Goal: Task Accomplishment & Management: Manage account settings

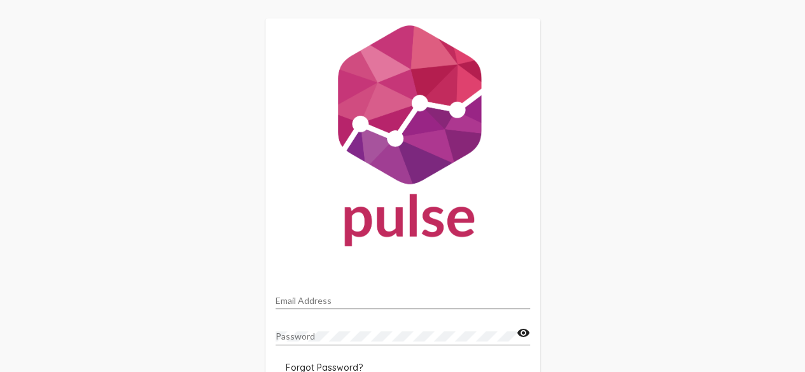
click at [383, 306] on div "Email Address" at bounding box center [403, 297] width 255 height 25
click at [383, 304] on input "Email Address" at bounding box center [403, 301] width 255 height 10
type input "[EMAIL_ADDRESS][DOMAIN_NAME]"
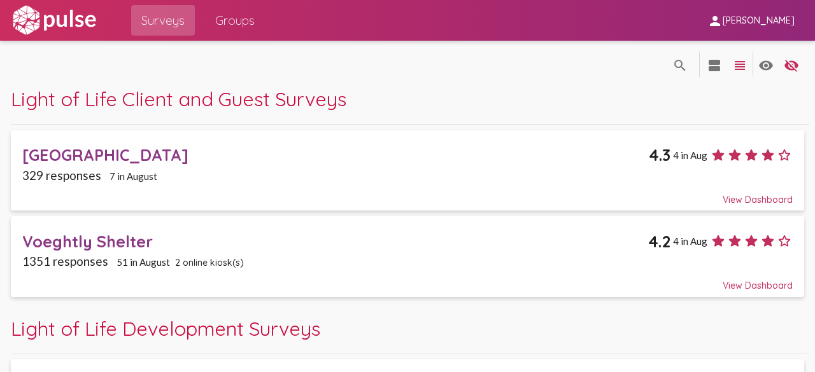
click at [163, 25] on span "Surveys" at bounding box center [162, 20] width 43 height 23
click at [172, 24] on span "Surveys" at bounding box center [162, 20] width 43 height 23
click at [234, 22] on span "Groups" at bounding box center [234, 20] width 39 height 23
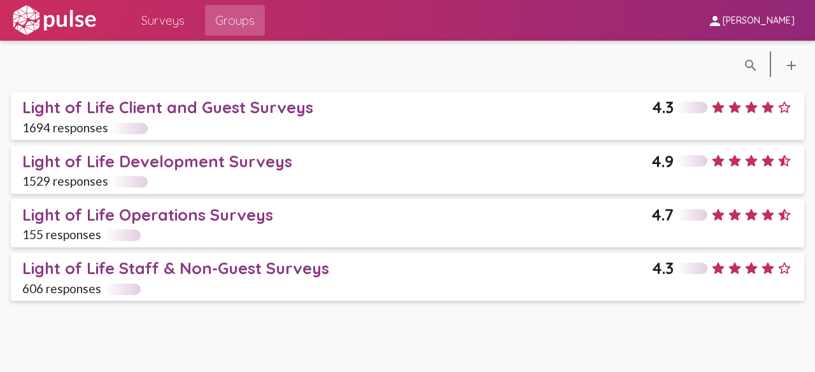
click at [181, 22] on span "Surveys" at bounding box center [162, 20] width 43 height 23
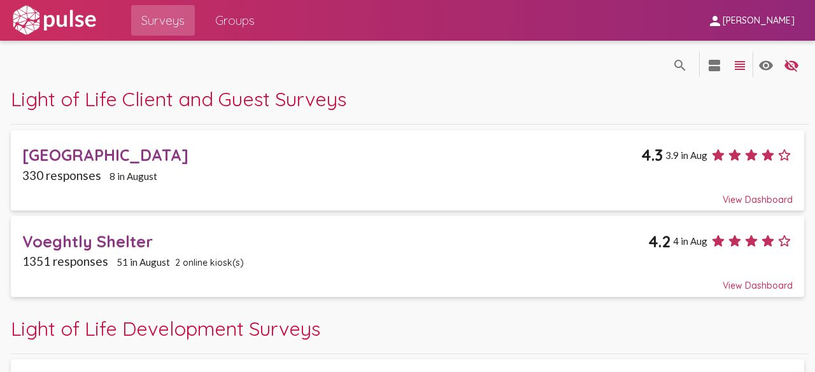
click at [257, 30] on link "Groups" at bounding box center [235, 20] width 60 height 31
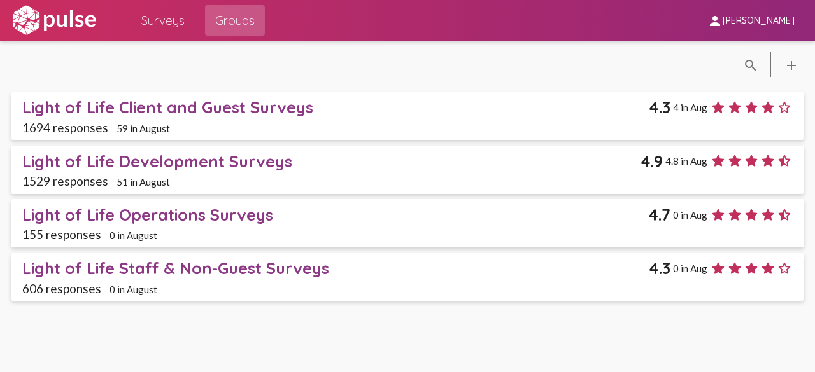
click at [165, 24] on span "Surveys" at bounding box center [162, 20] width 43 height 23
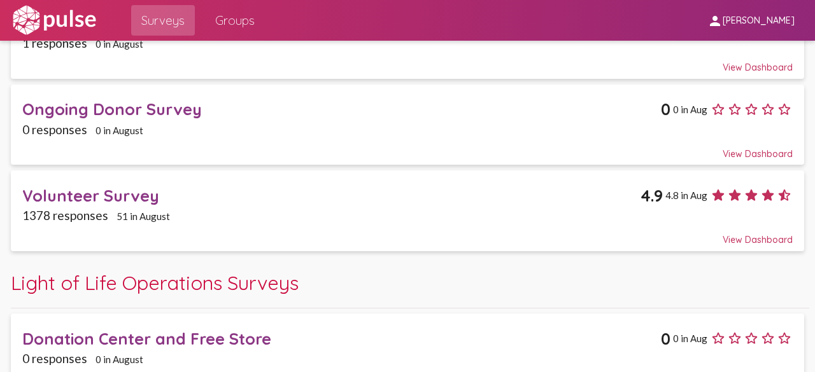
scroll to position [382, 0]
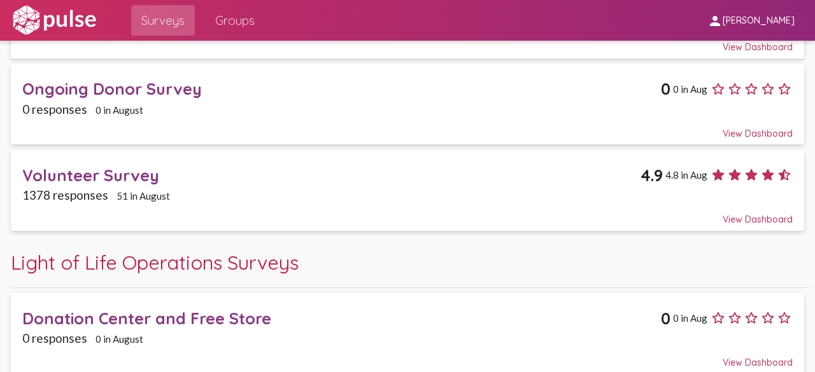
click at [556, 176] on div "Volunteer Survey" at bounding box center [331, 175] width 618 height 20
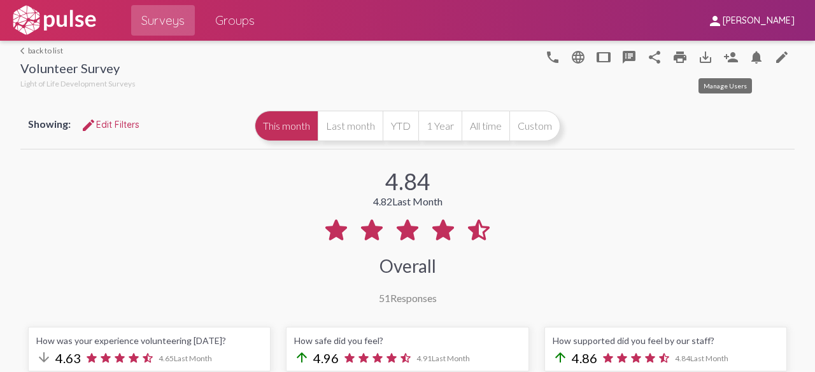
click at [726, 57] on mat-icon "person_add" at bounding box center [730, 57] width 15 height 15
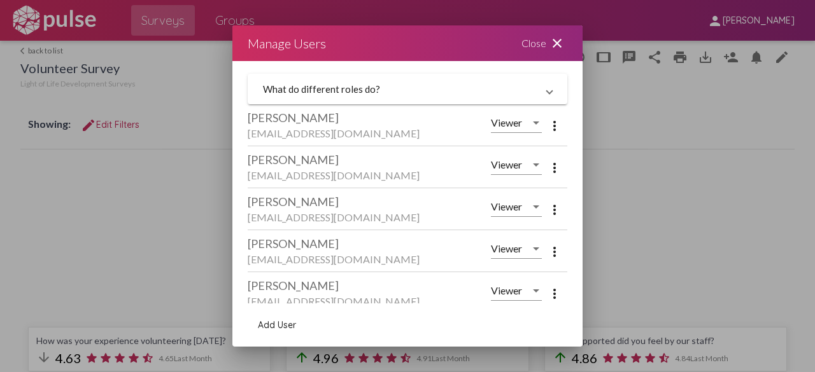
click at [549, 166] on mat-icon "more_vert" at bounding box center [554, 167] width 15 height 15
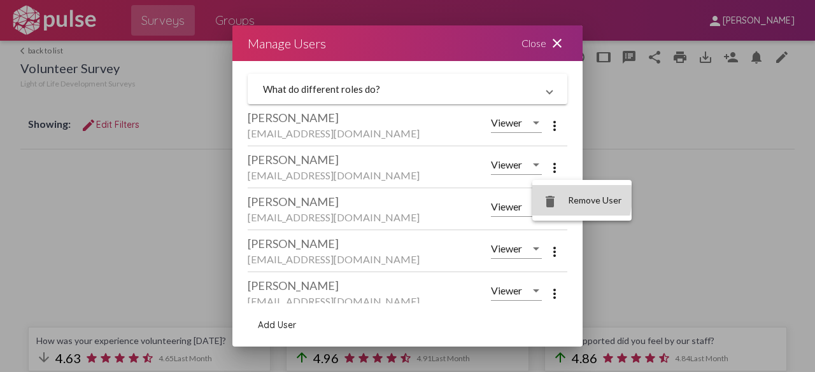
click at [564, 197] on button "delete Remove User" at bounding box center [581, 200] width 99 height 31
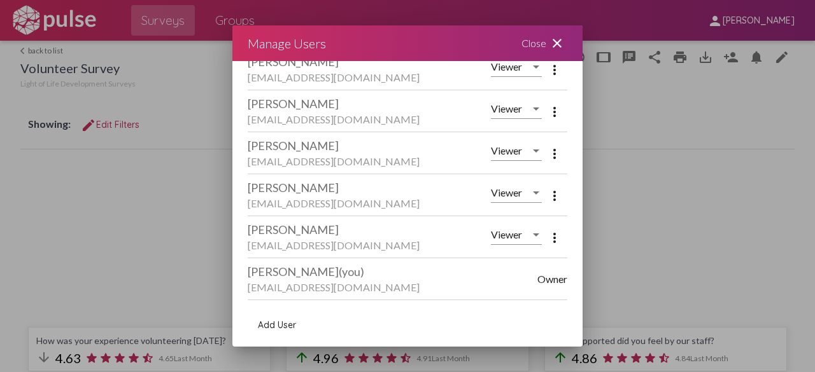
scroll to position [137, 0]
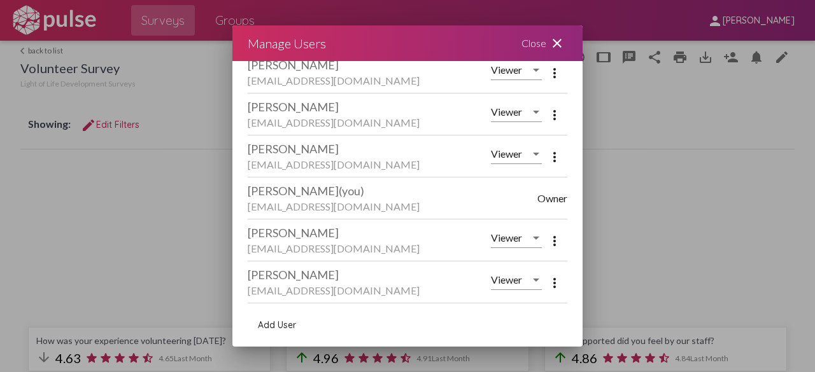
click at [269, 325] on span "Add User" at bounding box center [277, 325] width 38 height 11
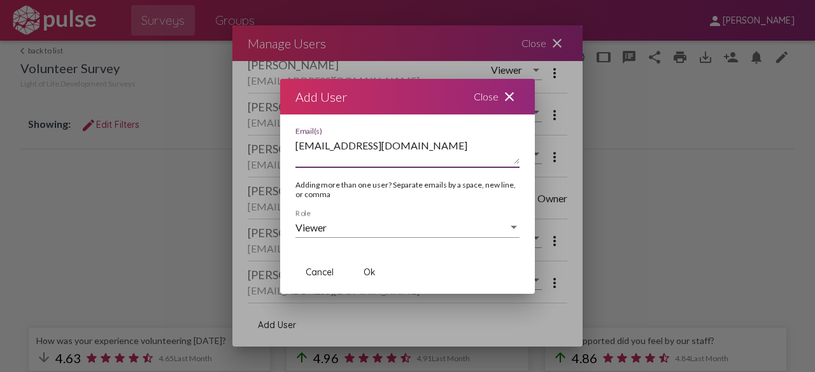
type textarea "[EMAIL_ADDRESS][DOMAIN_NAME]"
click at [374, 233] on div "Viewer" at bounding box center [401, 227] width 213 height 11
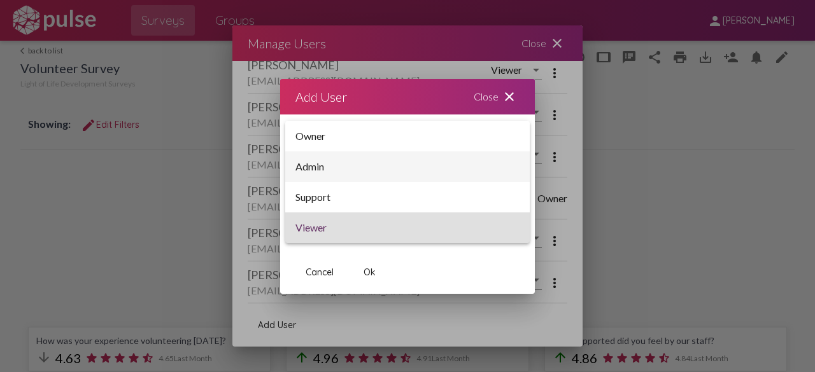
click at [325, 165] on span "Admin" at bounding box center [407, 166] width 224 height 31
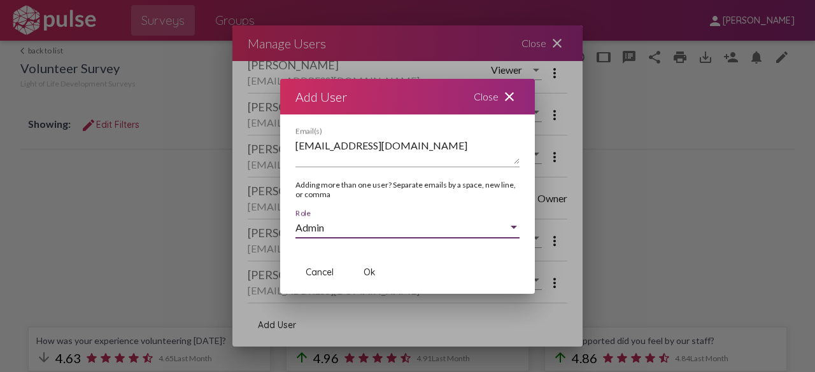
click at [341, 222] on div "Admin" at bounding box center [401, 227] width 213 height 11
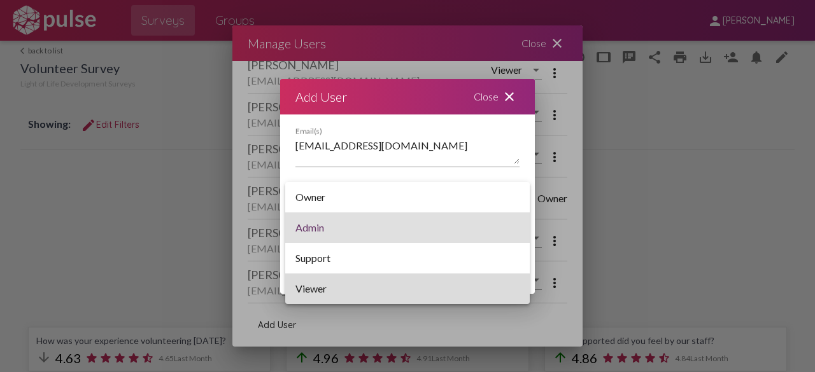
click at [314, 291] on span "Viewer" at bounding box center [407, 289] width 224 height 31
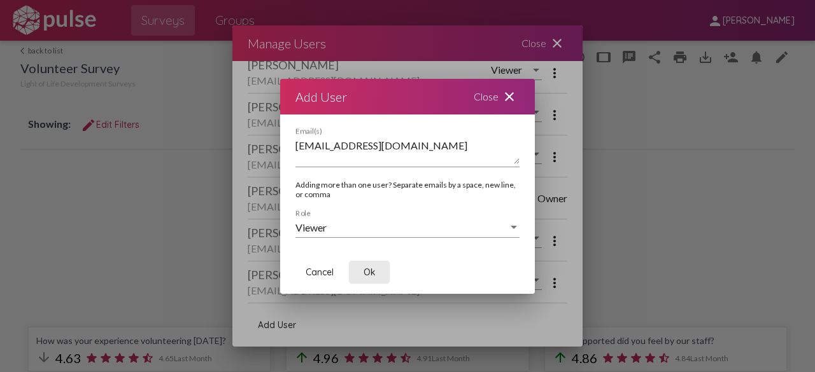
click at [372, 273] on span "Ok" at bounding box center [369, 272] width 12 height 11
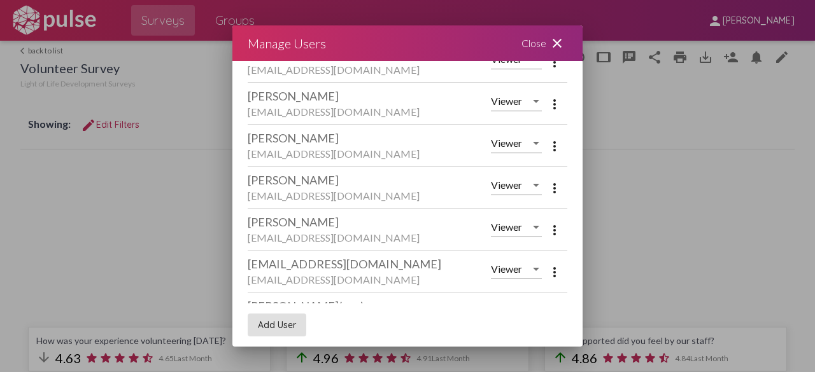
scroll to position [127, 0]
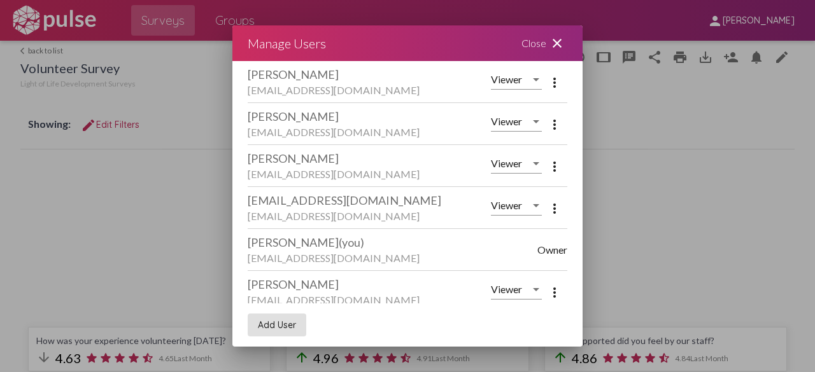
click at [564, 46] on mat-icon "close" at bounding box center [556, 43] width 15 height 15
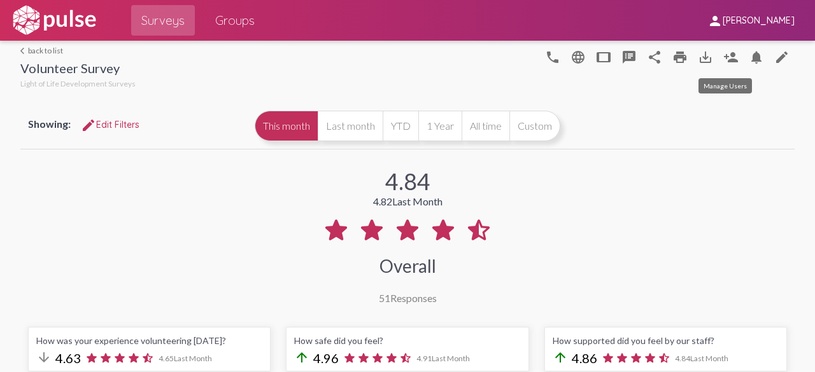
click at [724, 54] on mat-icon "person_add" at bounding box center [730, 57] width 15 height 15
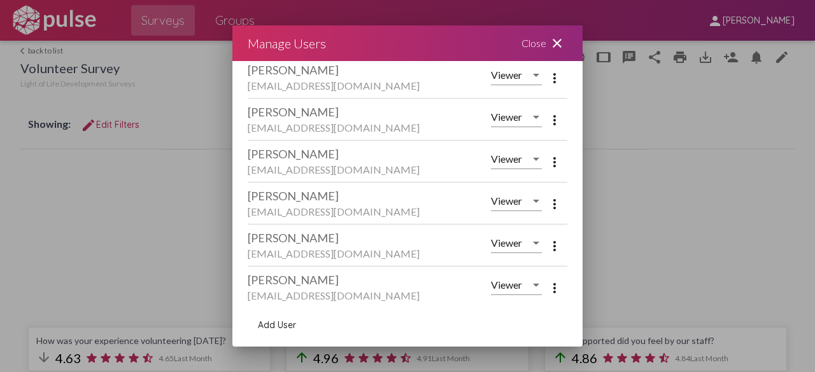
scroll to position [179, 0]
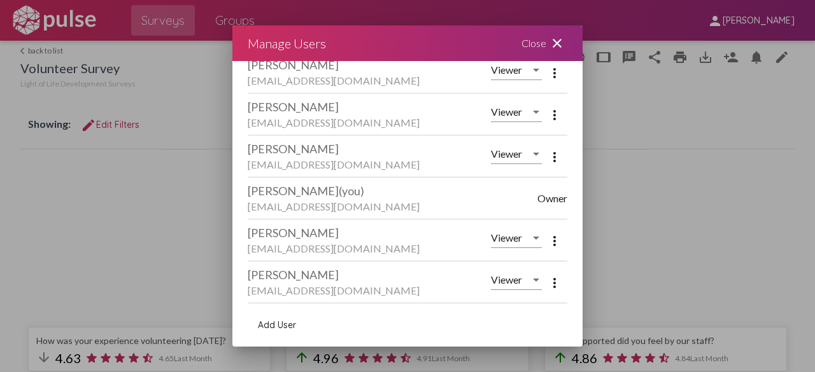
drag, startPoint x: 245, startPoint y: 150, endPoint x: 325, endPoint y: 155, distance: 80.4
click at [325, 155] on div "What do different roles do? Owner can manage anyones role, add users, and assig…" at bounding box center [407, 182] width 350 height 242
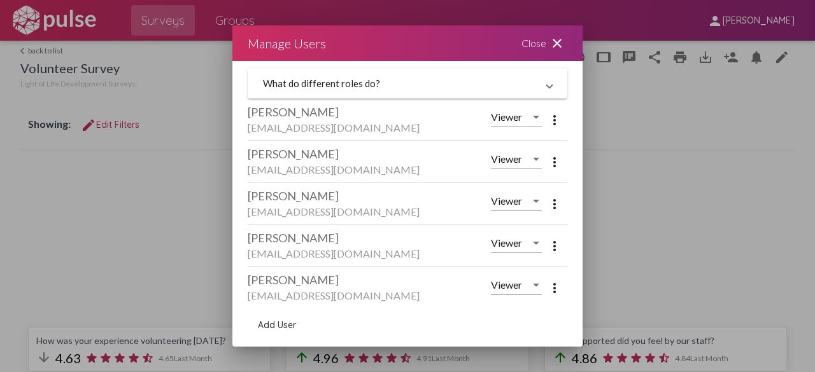
scroll to position [0, 0]
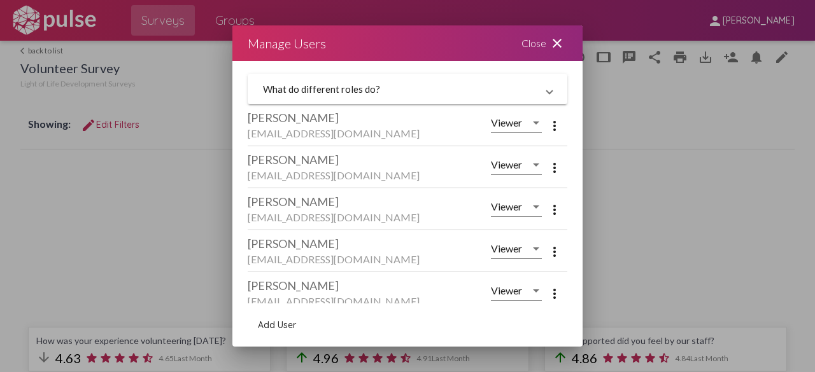
click at [533, 46] on div "Close close" at bounding box center [544, 43] width 76 height 36
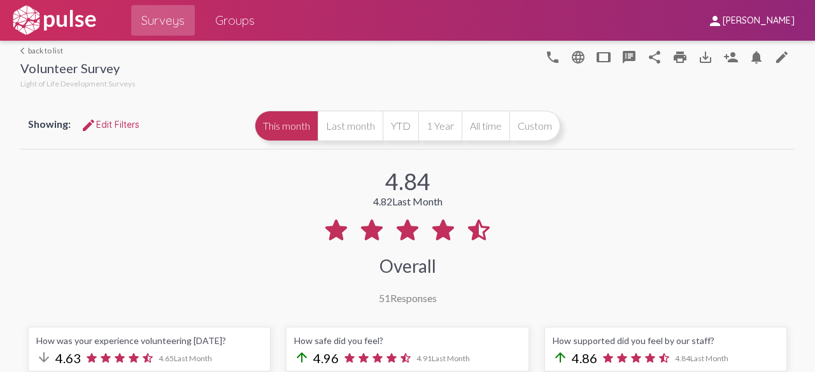
drag, startPoint x: 30, startPoint y: 83, endPoint x: 122, endPoint y: 84, distance: 92.3
click at [122, 84] on span "Light of Life Development Surveys" at bounding box center [77, 84] width 115 height 10
click at [123, 89] on div "Light of Life Development Surveys" at bounding box center [77, 85] width 115 height 13
drag, startPoint x: 376, startPoint y: 183, endPoint x: 423, endPoint y: 184, distance: 46.5
click at [423, 184] on div "4.84 4.82 Last Month Overall 51 Responses" at bounding box center [407, 228] width 774 height 152
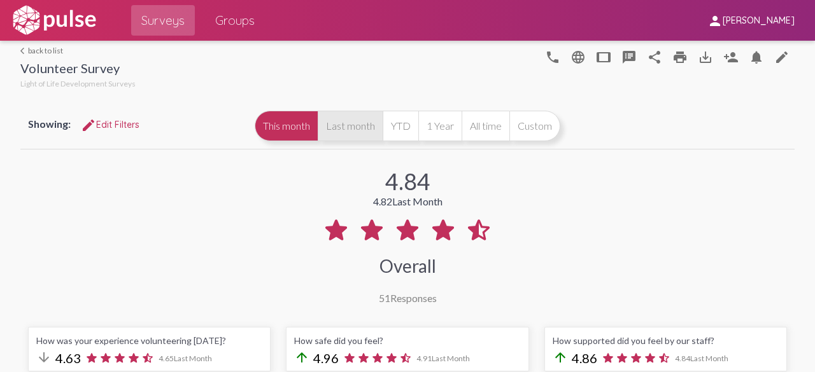
drag, startPoint x: 337, startPoint y: 122, endPoint x: 342, endPoint y: 125, distance: 6.9
click at [337, 122] on button "Last month" at bounding box center [350, 126] width 65 height 31
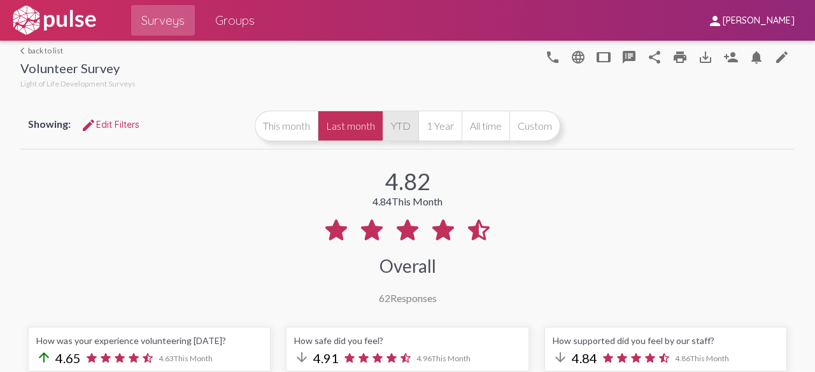
click at [391, 132] on button "YTD" at bounding box center [401, 126] width 36 height 31
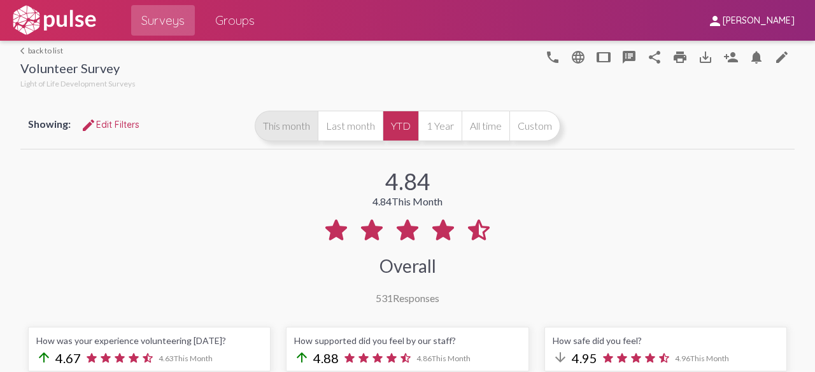
click at [286, 135] on button "This month" at bounding box center [286, 126] width 63 height 31
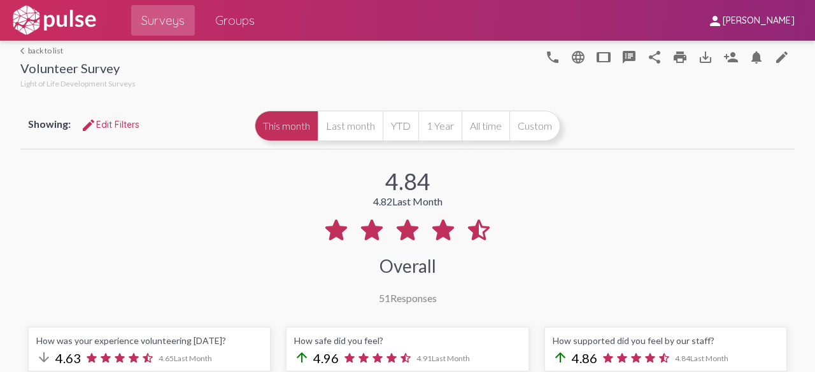
drag, startPoint x: 365, startPoint y: 199, endPoint x: 438, endPoint y: 203, distance: 73.3
click at [438, 203] on div "4.84 4.82 Last Month Overall 51 Responses" at bounding box center [407, 228] width 774 height 152
click at [457, 210] on div "4.84 4.82 Last Month Overall 51 Responses" at bounding box center [407, 228] width 774 height 152
click at [337, 123] on button "Last month" at bounding box center [350, 126] width 65 height 31
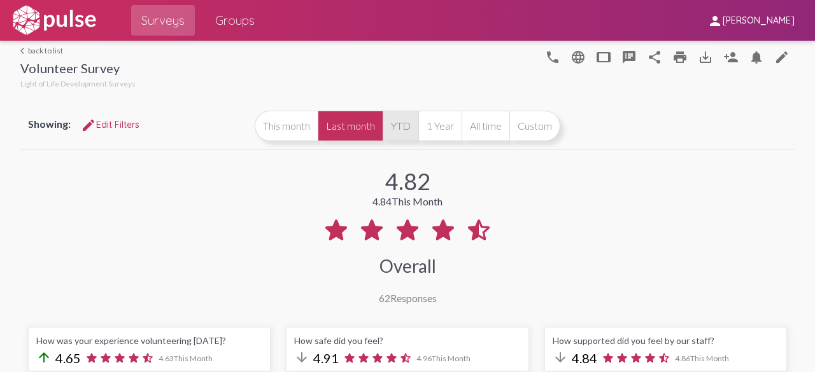
click at [390, 116] on button "YTD" at bounding box center [401, 126] width 36 height 31
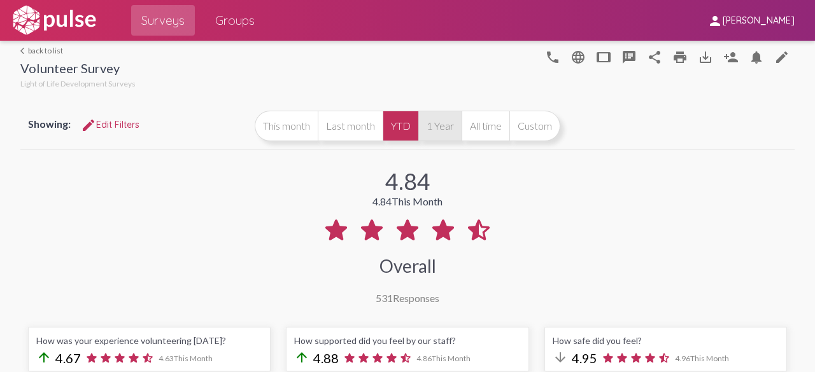
click at [447, 130] on button "1 Year" at bounding box center [439, 126] width 43 height 31
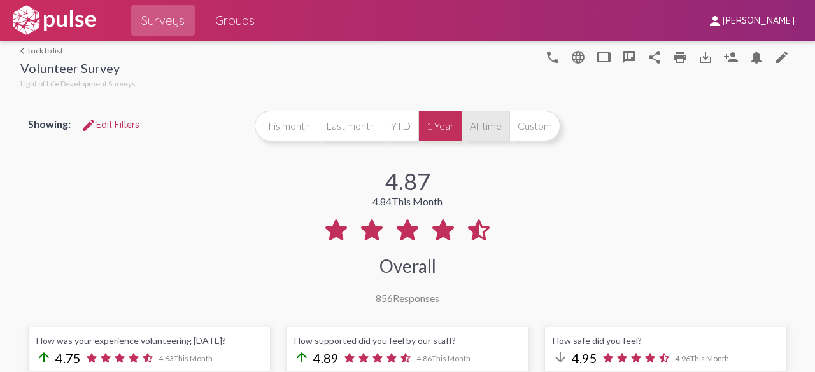
click at [486, 130] on button "All time" at bounding box center [485, 126] width 48 height 31
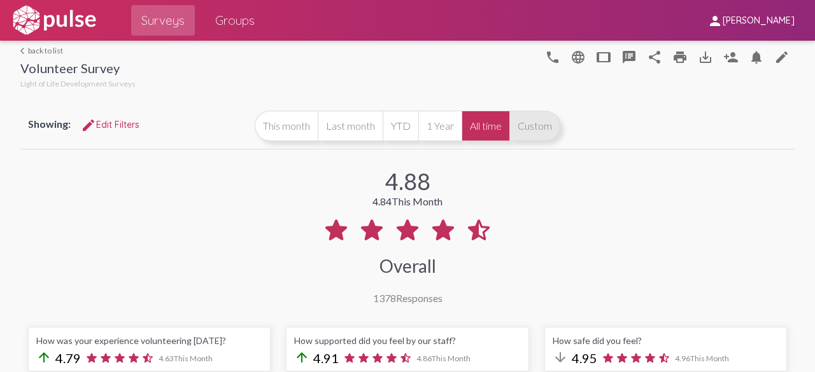
click at [526, 128] on button "Custom" at bounding box center [534, 126] width 51 height 31
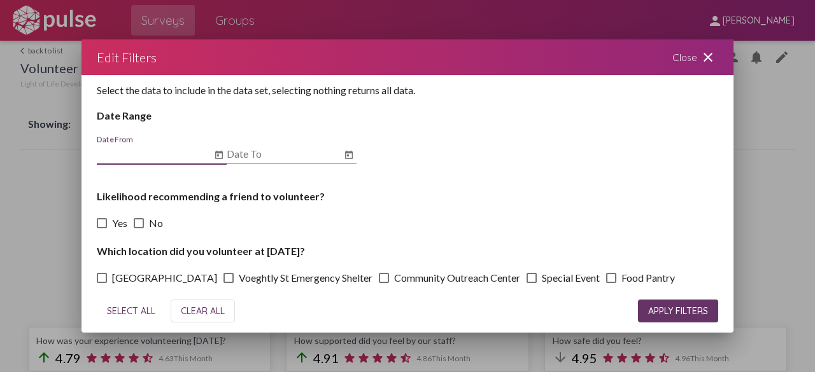
scroll to position [5, 0]
drag, startPoint x: 161, startPoint y: 267, endPoint x: 174, endPoint y: 261, distance: 14.5
click at [175, 268] on div "Which location did you volunteer at [DATE]? [GEOGRAPHIC_DATA] Voeghtly St Emerg…" at bounding box center [407, 264] width 621 height 41
click at [136, 147] on input "Date From" at bounding box center [154, 152] width 115 height 11
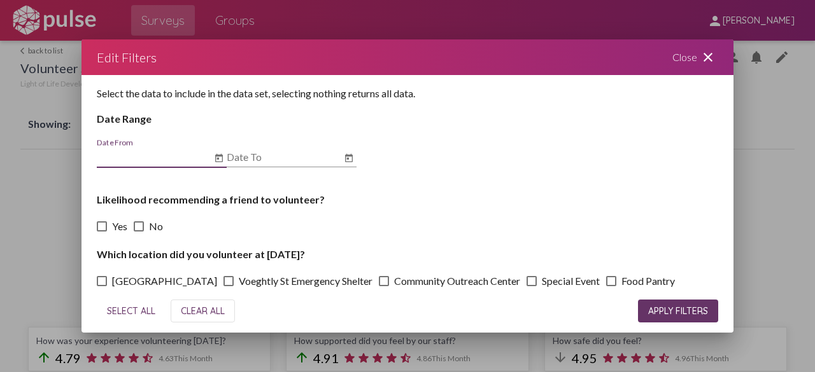
scroll to position [0, 0]
click at [221, 157] on icon "Open calendar" at bounding box center [219, 158] width 8 height 8
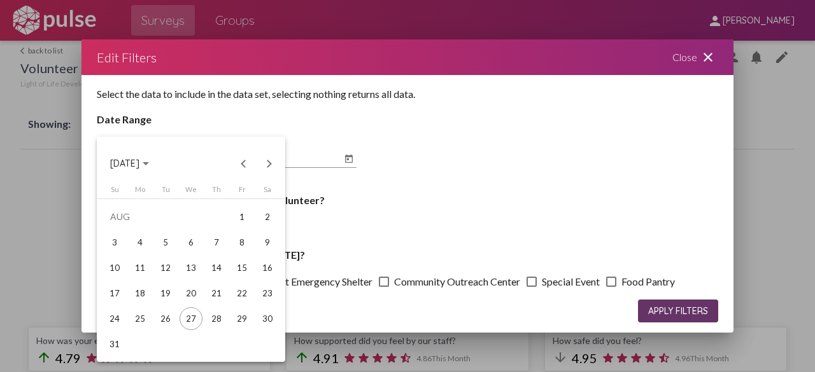
click at [400, 118] on div at bounding box center [407, 186] width 815 height 372
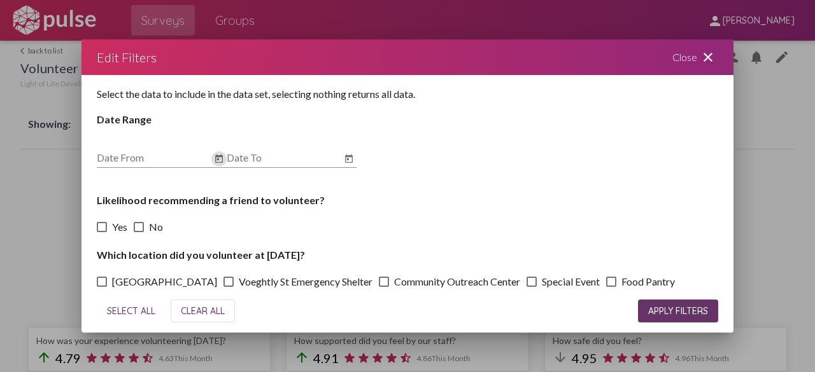
click at [687, 55] on div "Close close" at bounding box center [695, 57] width 76 height 36
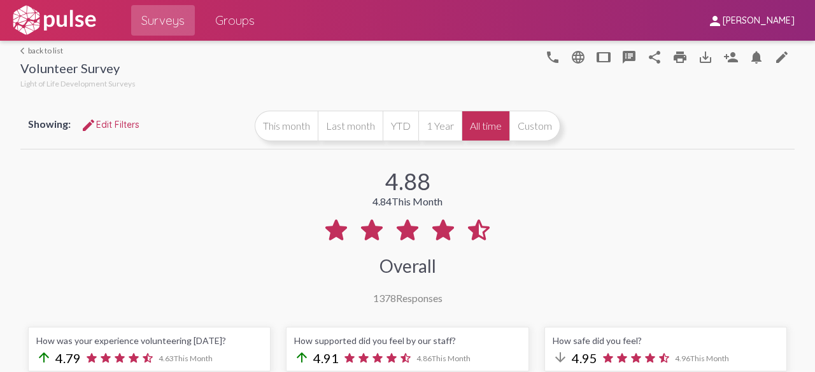
click at [481, 130] on button "All time" at bounding box center [485, 126] width 48 height 31
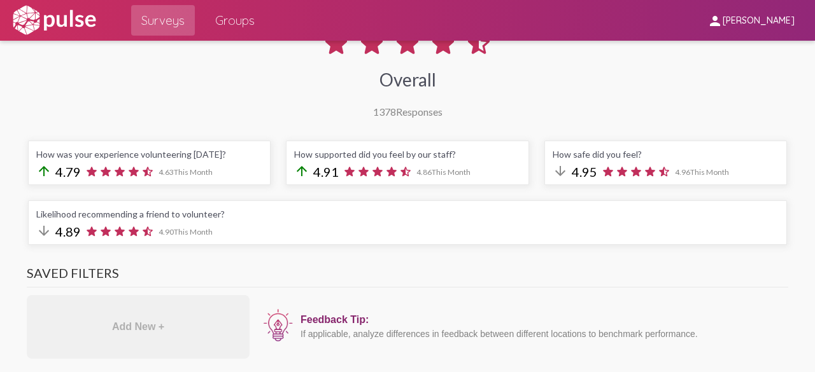
scroll to position [191, 0]
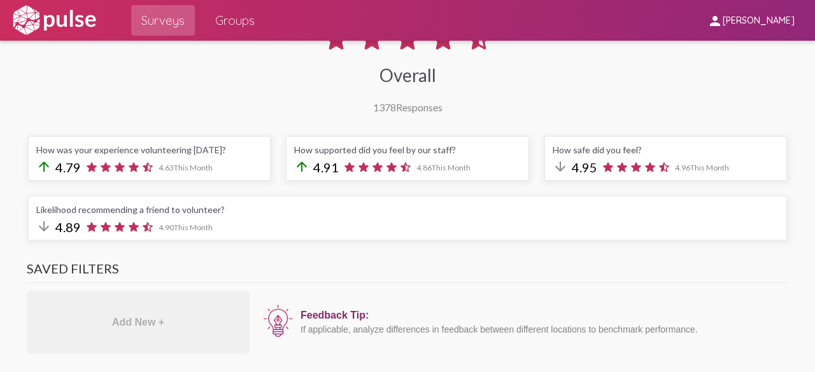
drag, startPoint x: 158, startPoint y: 167, endPoint x: 171, endPoint y: 167, distance: 12.7
click at [171, 167] on div "arrow_upward 4.79 4.63 This Month" at bounding box center [149, 167] width 226 height 17
click at [46, 164] on mat-icon "arrow_upward" at bounding box center [43, 166] width 15 height 15
drag, startPoint x: 47, startPoint y: 165, endPoint x: 31, endPoint y: 165, distance: 15.9
click at [31, 165] on div "How was your experience volunteering [DATE]? arrow_upward 4.79 4.63 This Month" at bounding box center [149, 158] width 243 height 45
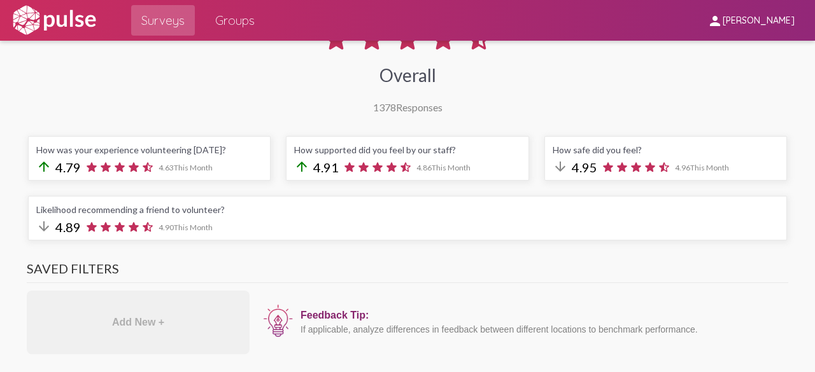
click at [275, 135] on div "How was your experience volunteering [DATE]? arrow_upward 4.79 4.63 This Month …" at bounding box center [407, 189] width 774 height 120
drag, startPoint x: 569, startPoint y: 166, endPoint x: 586, endPoint y: 166, distance: 16.5
click at [586, 166] on span "4.95" at bounding box center [584, 167] width 25 height 15
click at [552, 166] on mat-icon "arrow_downward" at bounding box center [559, 166] width 15 height 15
click at [690, 166] on span "This Month" at bounding box center [709, 168] width 39 height 10
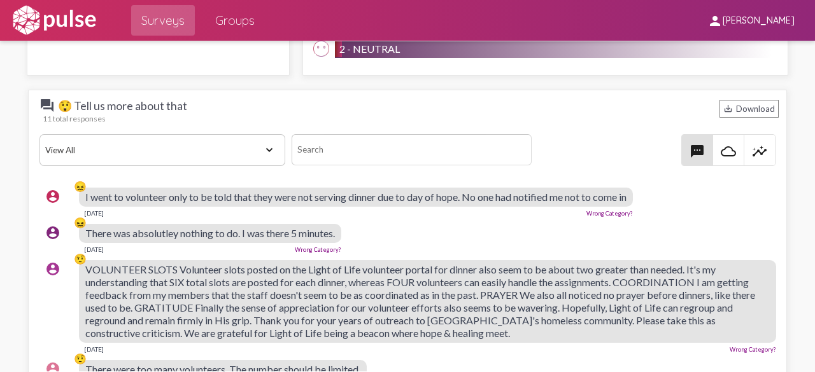
scroll to position [1655, 0]
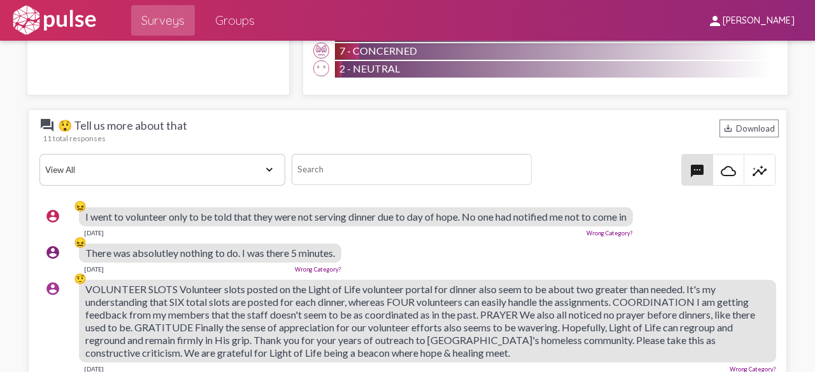
drag, startPoint x: 192, startPoint y: 121, endPoint x: 198, endPoint y: 127, distance: 8.6
click at [195, 127] on span "question_answer 😲 Tell us more about that" at bounding box center [134, 125] width 191 height 15
click at [204, 125] on span "question_answer 😲 Tell us more about that" at bounding box center [134, 125] width 191 height 15
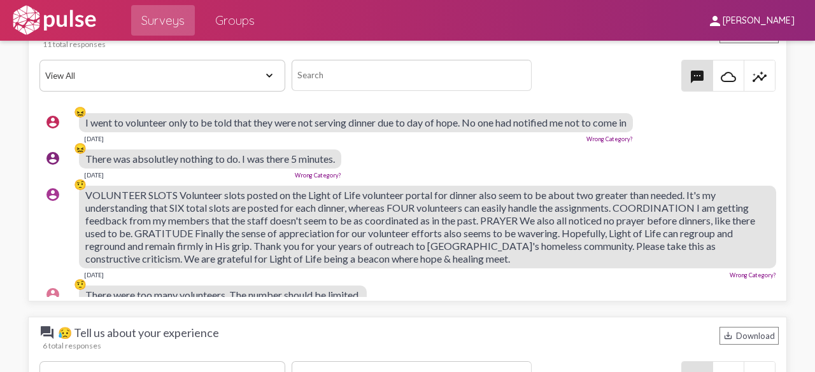
scroll to position [1738, 0]
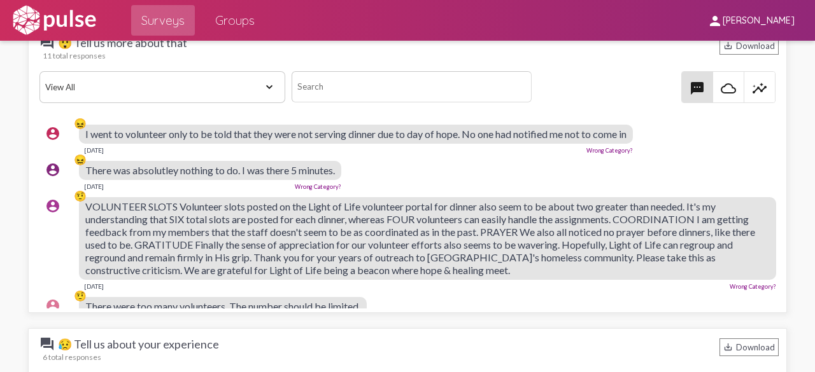
drag, startPoint x: 311, startPoint y: 216, endPoint x: 349, endPoint y: 218, distance: 38.9
click at [349, 218] on span "VOLUNTEER SLOTS Volunteer slots posted on the Light of Life volunteer portal fo…" at bounding box center [420, 239] width 670 height 76
click at [197, 216] on span "VOLUNTEER SLOTS Volunteer slots posted on the Light of Life volunteer portal fo…" at bounding box center [420, 239] width 670 height 76
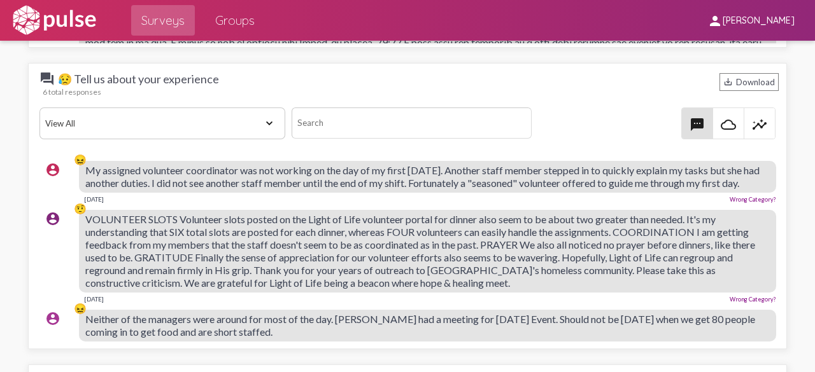
scroll to position [2056, 0]
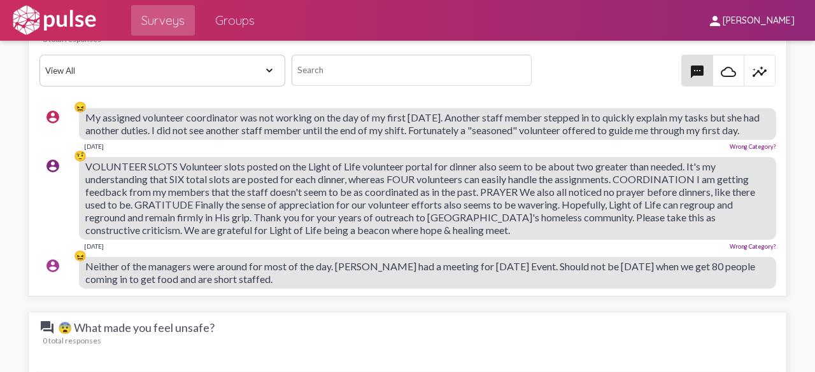
drag, startPoint x: 245, startPoint y: 179, endPoint x: 328, endPoint y: 215, distance: 90.1
click at [323, 216] on span "VOLUNTEER SLOTS Volunteer slots posted on the Light of Life volunteer portal fo…" at bounding box center [420, 198] width 670 height 76
click at [570, 239] on div "VOLUNTEER SLOTS Volunteer slots posted on the Light of Life volunteer portal fo…" at bounding box center [427, 198] width 697 height 83
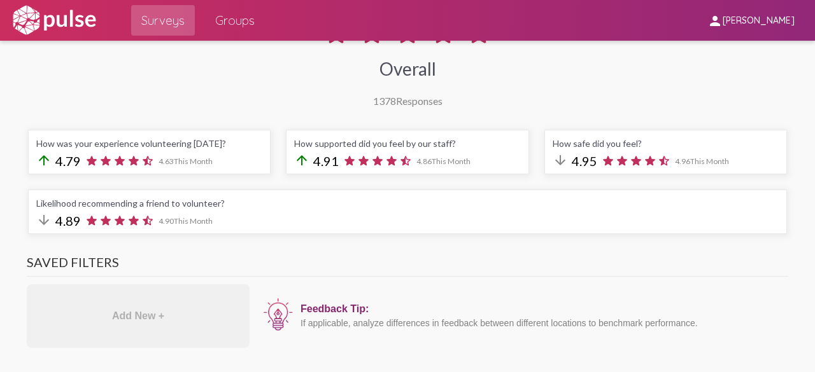
scroll to position [127, 0]
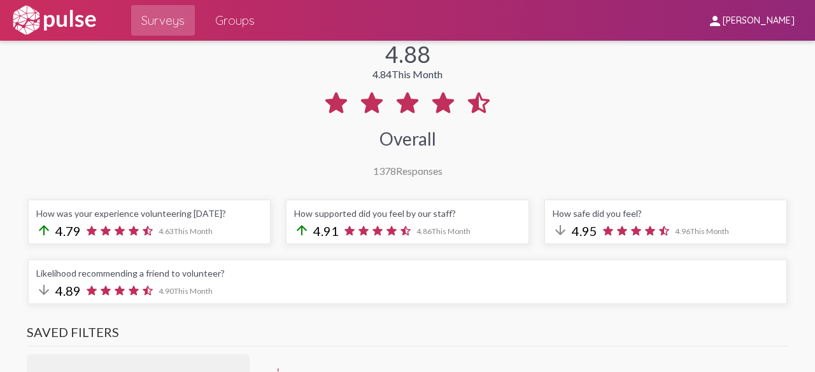
drag, startPoint x: 459, startPoint y: 212, endPoint x: 281, endPoint y: 209, distance: 178.2
click at [288, 211] on div "How supported did you feel by our staff? arrow_upward 4.91 4.86 This Month" at bounding box center [407, 222] width 243 height 45
drag, startPoint x: 220, startPoint y: 209, endPoint x: 47, endPoint y: 211, distance: 172.5
click at [34, 218] on div "How was your experience volunteering [DATE]? arrow_upward 4.79 4.63 This Month" at bounding box center [149, 222] width 243 height 45
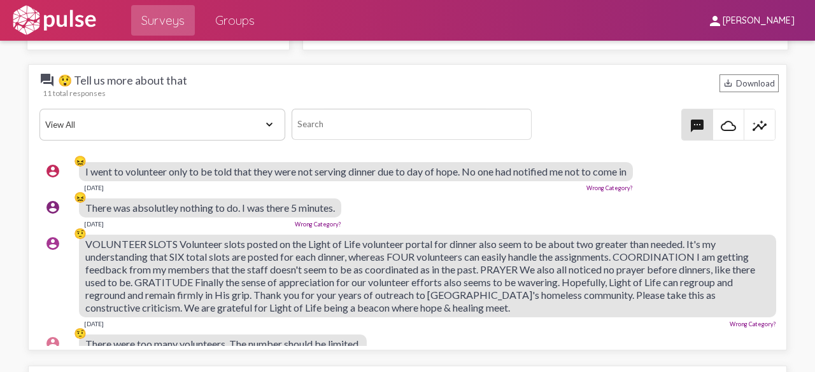
scroll to position [1719, 0]
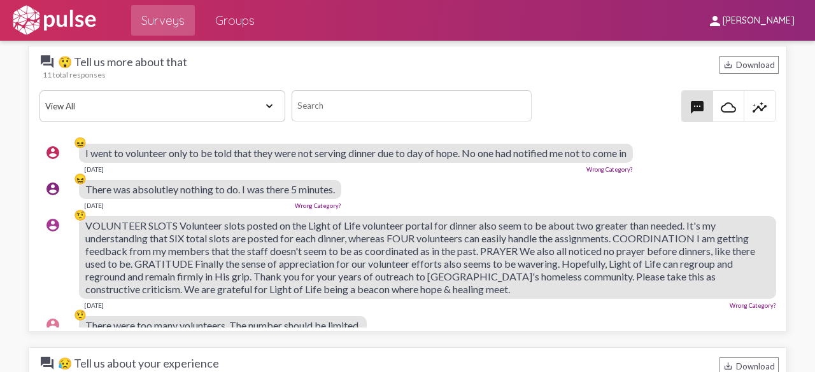
click at [727, 106] on mat-icon "cloud_queue" at bounding box center [728, 107] width 15 height 15
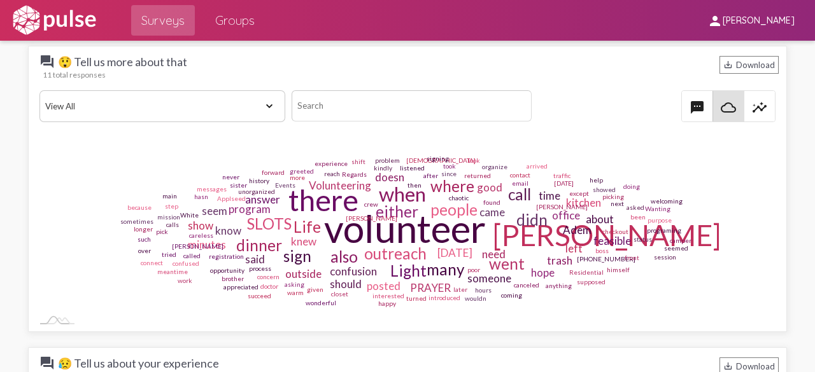
click at [754, 101] on mat-icon "insights" at bounding box center [759, 107] width 15 height 15
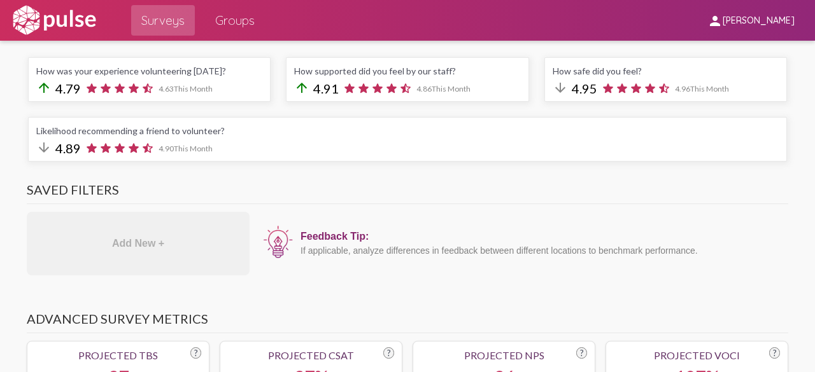
scroll to position [0, 0]
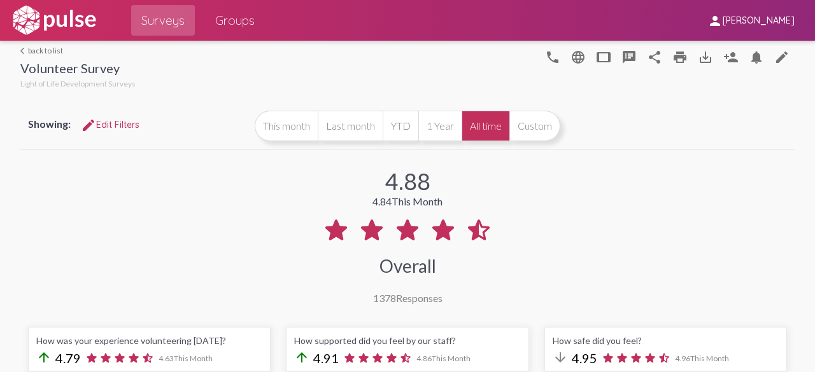
click at [481, 125] on button "All time" at bounding box center [485, 126] width 48 height 31
click at [278, 122] on button "This month" at bounding box center [286, 126] width 63 height 31
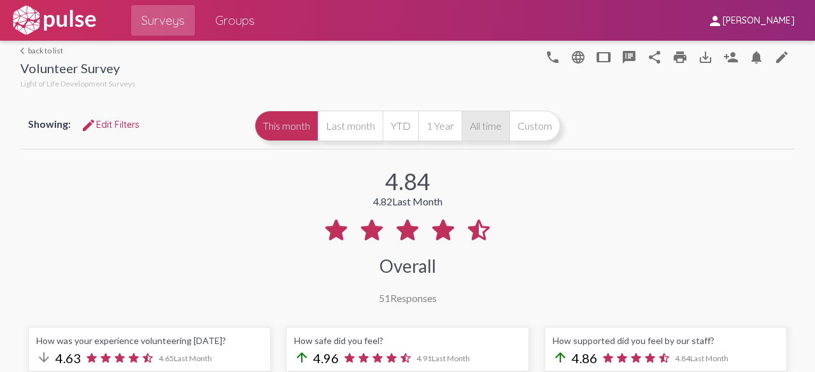
click at [482, 127] on button "All time" at bounding box center [485, 126] width 48 height 31
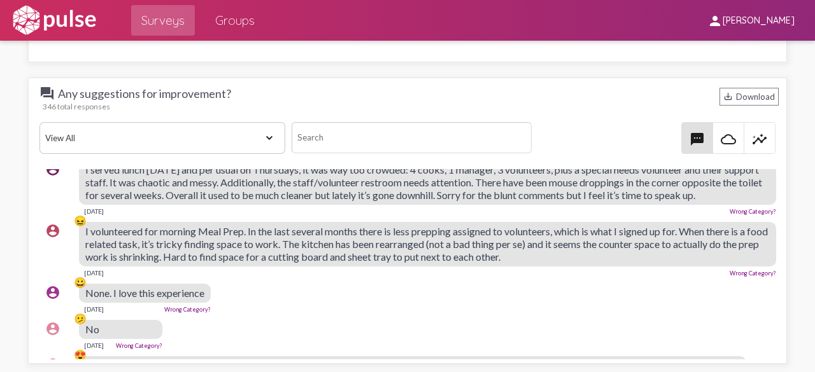
scroll to position [509, 0]
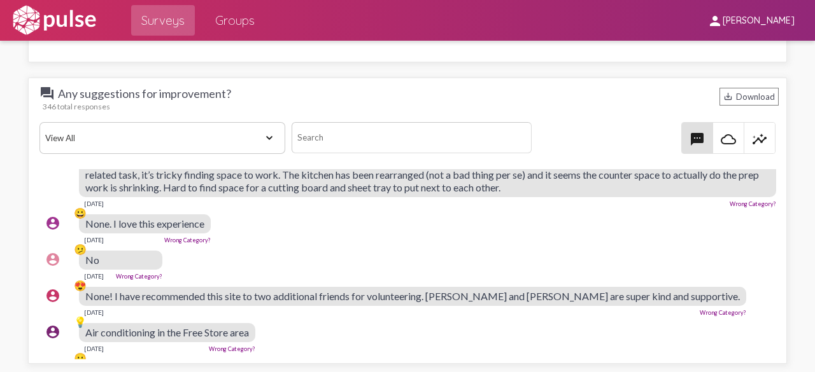
click at [755, 142] on span "insights" at bounding box center [759, 138] width 31 height 31
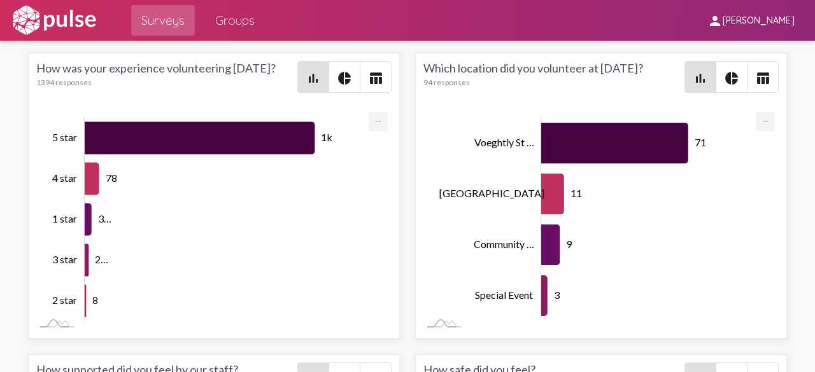
scroll to position [3581, 0]
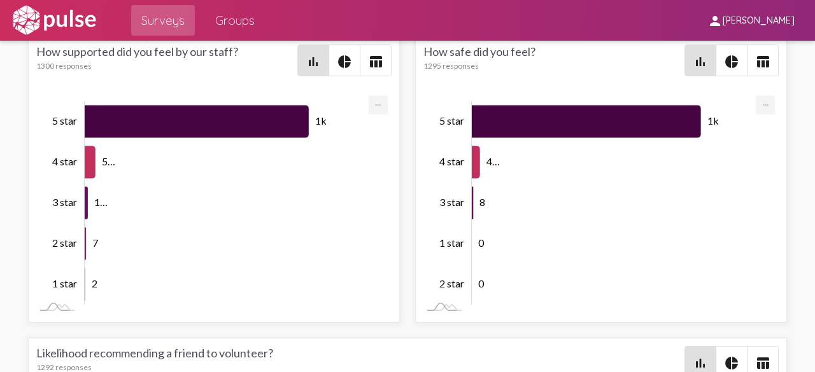
click at [732, 40] on div "person [PERSON_NAME]" at bounding box center [751, 20] width 108 height 41
click at [731, 54] on mat-icon "pie_chart" at bounding box center [731, 61] width 15 height 15
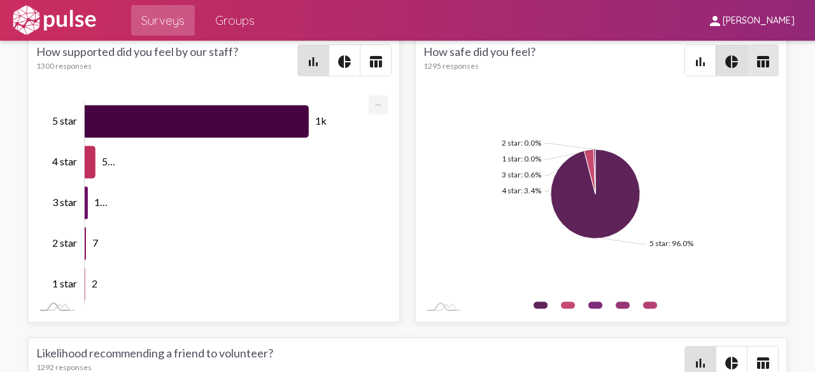
click at [759, 55] on mat-icon "table_chart" at bounding box center [762, 61] width 15 height 15
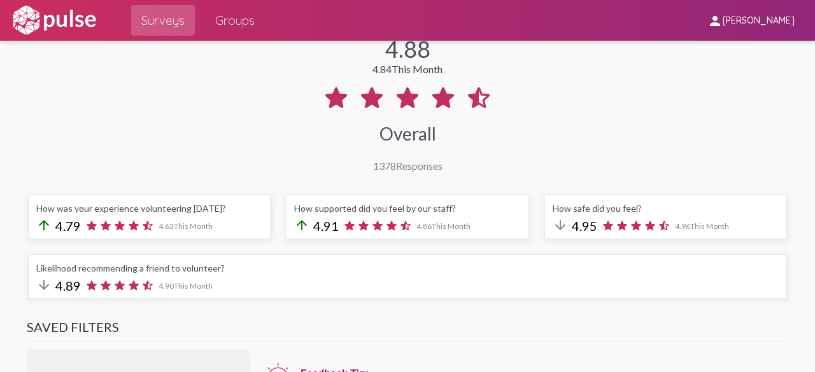
scroll to position [0, 0]
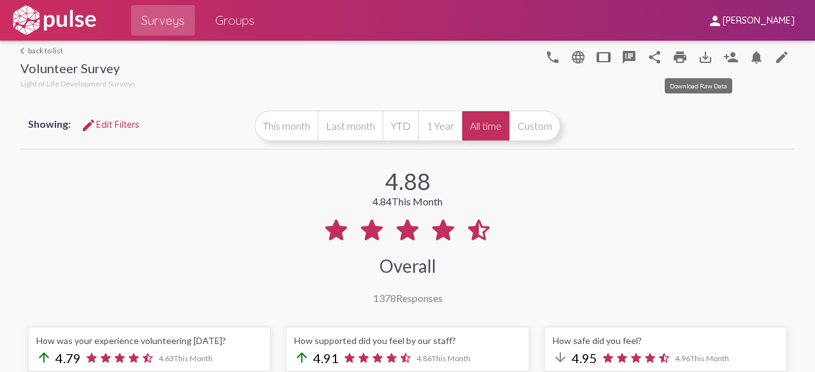
click at [699, 59] on mat-icon "save_alt" at bounding box center [705, 57] width 15 height 15
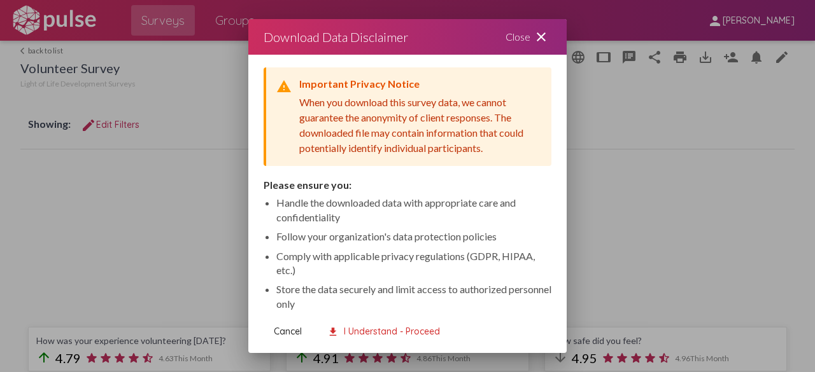
drag, startPoint x: 299, startPoint y: 104, endPoint x: 500, endPoint y: 119, distance: 202.4
click at [500, 119] on div "warning Important Privacy Notice When you download this survey data, we cannot …" at bounding box center [408, 116] width 288 height 99
click at [535, 38] on mat-icon "close" at bounding box center [540, 36] width 15 height 15
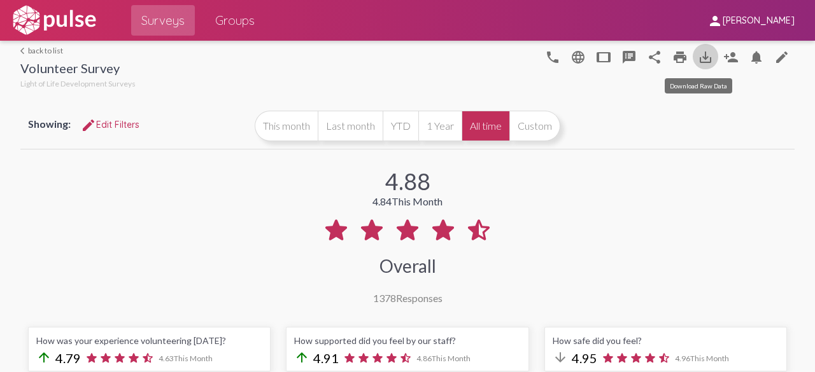
click at [693, 60] on button "save_alt" at bounding box center [705, 56] width 25 height 25
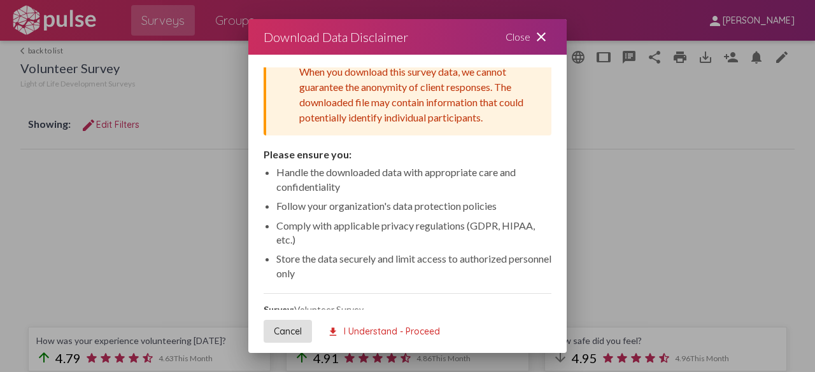
scroll to position [56, 0]
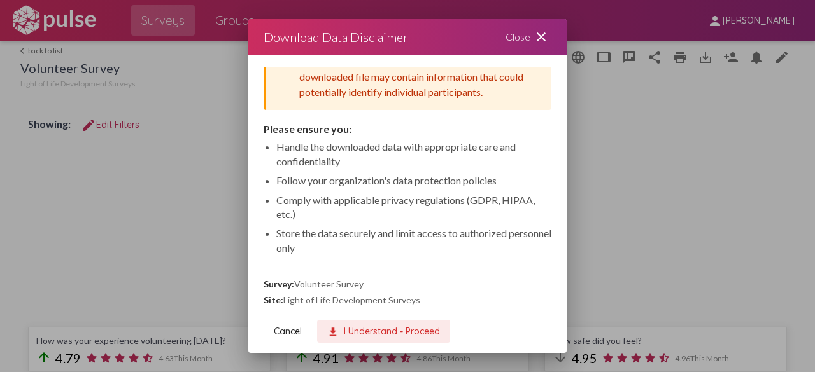
click at [383, 330] on span "download I Understand - Proceed" at bounding box center [383, 331] width 113 height 11
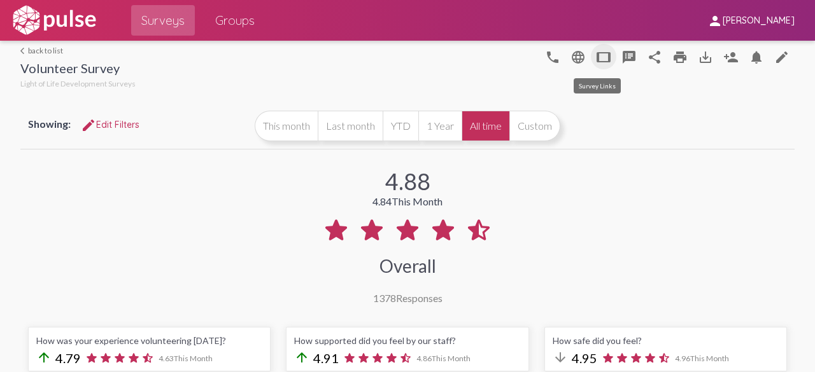
click at [599, 58] on mat-icon "tablet" at bounding box center [603, 57] width 15 height 15
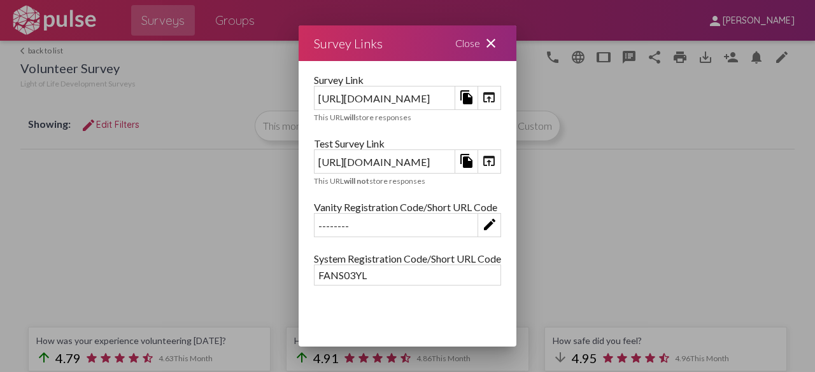
click at [498, 40] on mat-icon "close" at bounding box center [490, 43] width 15 height 15
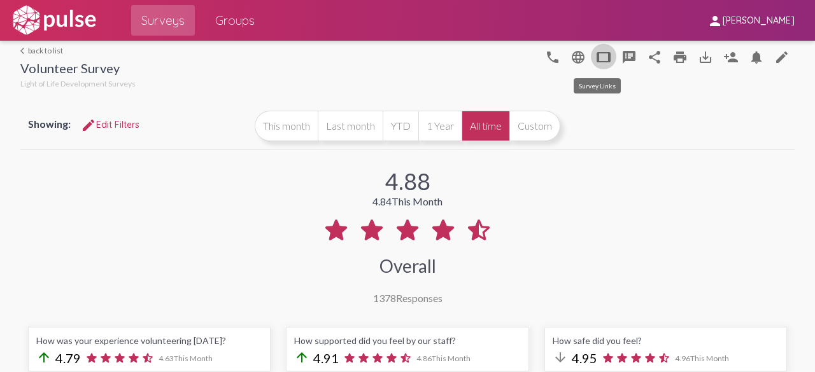
click at [598, 61] on mat-icon "tablet" at bounding box center [603, 57] width 15 height 15
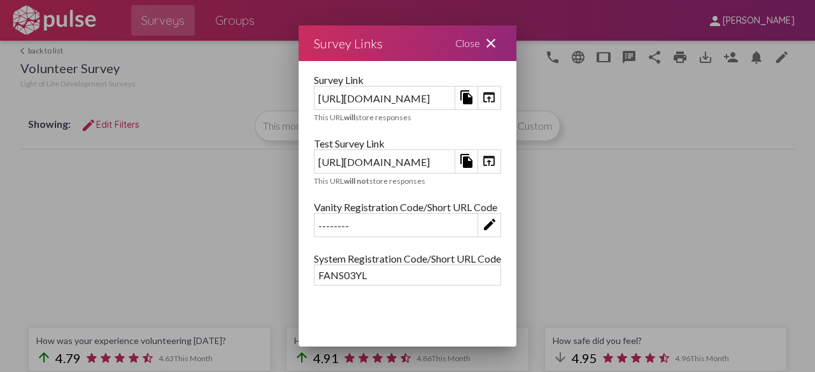
click at [496, 158] on mat-icon "open_in_browser" at bounding box center [488, 160] width 15 height 15
click at [498, 46] on mat-icon "close" at bounding box center [490, 43] width 15 height 15
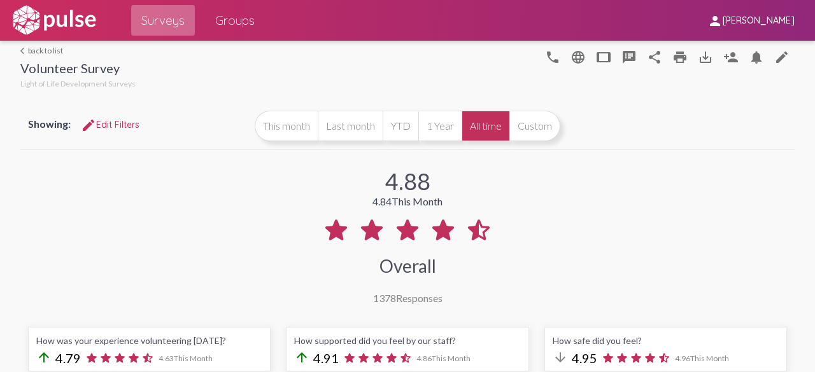
click at [159, 18] on span "Surveys" at bounding box center [162, 20] width 43 height 23
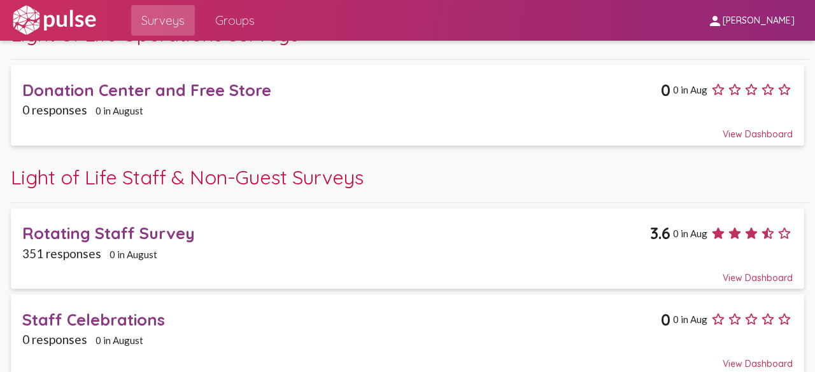
scroll to position [698, 0]
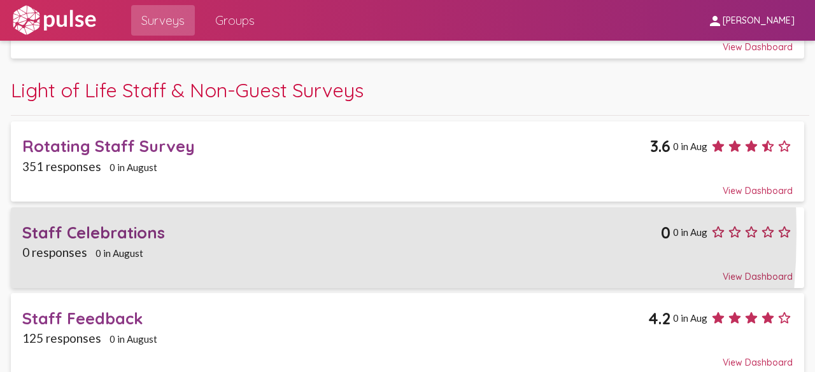
click at [145, 227] on div "Staff Celebrations" at bounding box center [341, 233] width 638 height 20
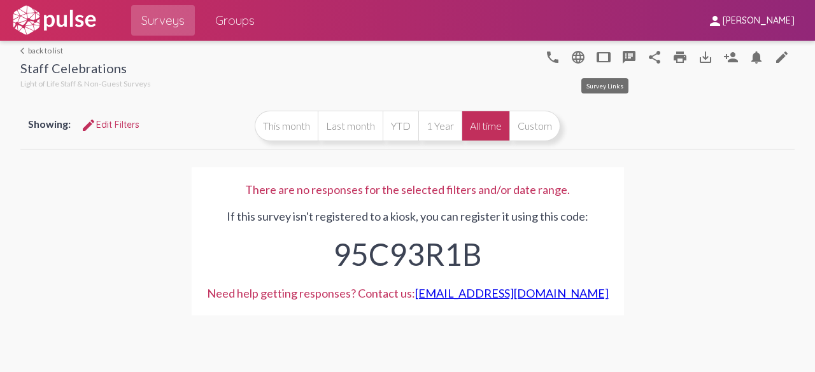
click at [597, 54] on mat-icon "tablet" at bounding box center [603, 57] width 15 height 15
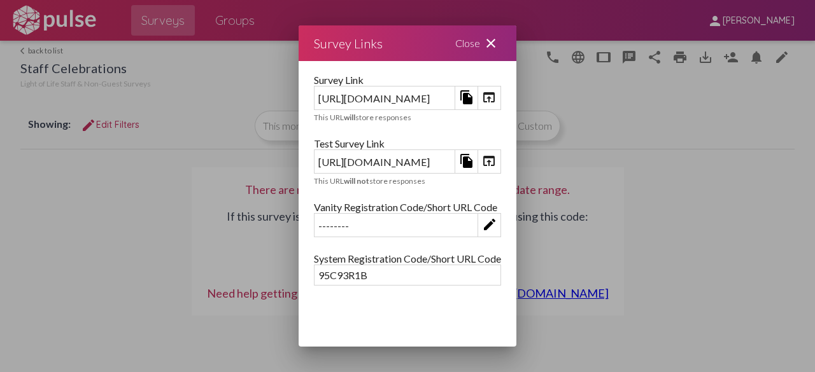
click at [496, 155] on mat-icon "open_in_browser" at bounding box center [488, 160] width 15 height 15
click at [498, 42] on mat-icon "close" at bounding box center [490, 43] width 15 height 15
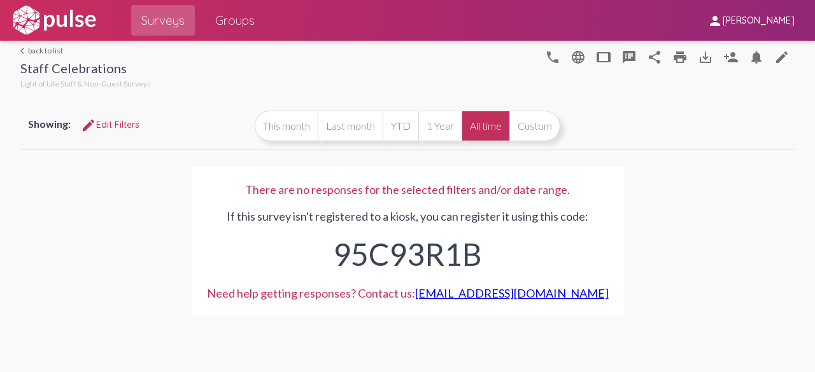
click at [402, 52] on div at bounding box center [345, 66] width 389 height 51
click at [760, 21] on span "[PERSON_NAME]" at bounding box center [758, 20] width 72 height 11
click at [738, 52] on button "Sign Out" at bounding box center [746, 53] width 71 height 31
